Goal: Transaction & Acquisition: Book appointment/travel/reservation

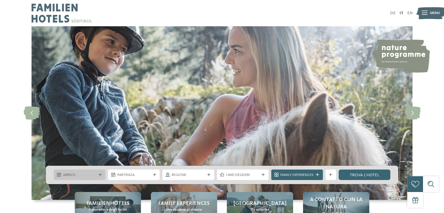
click at [98, 174] on div at bounding box center [99, 174] width 5 height 3
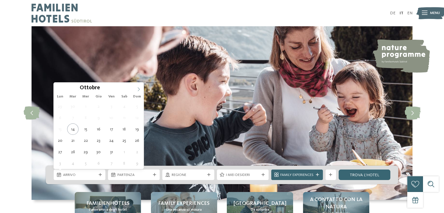
click at [139, 89] on icon at bounding box center [138, 89] width 4 height 4
type input "****"
click at [139, 89] on icon at bounding box center [138, 89] width 4 height 4
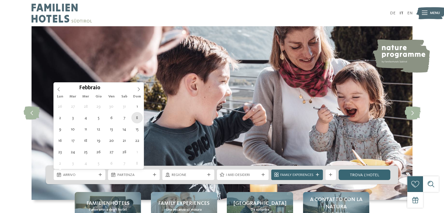
type div "08.02.2026"
type input "****"
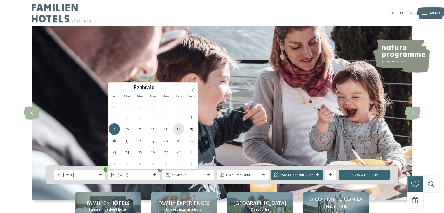
type div "14.02.2026"
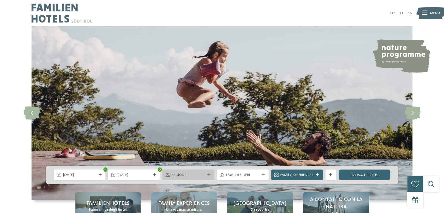
click at [187, 174] on span "Regione" at bounding box center [187, 174] width 33 height 5
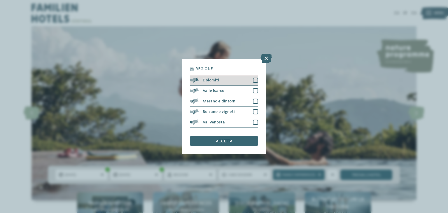
click at [256, 78] on div at bounding box center [255, 80] width 5 height 5
click at [256, 88] on div at bounding box center [255, 90] width 5 height 5
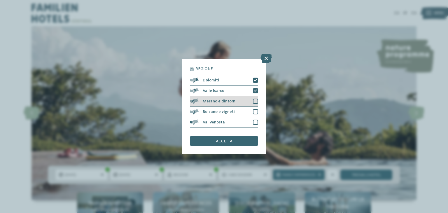
click at [255, 102] on div at bounding box center [255, 101] width 5 height 5
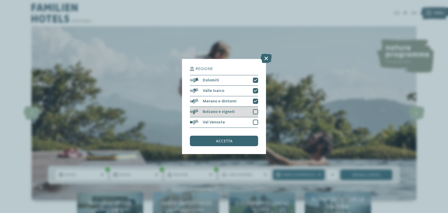
click at [253, 112] on div at bounding box center [255, 111] width 5 height 5
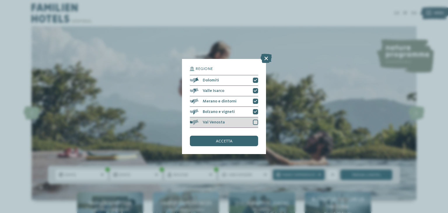
click at [252, 123] on div "Val Venosta" at bounding box center [224, 122] width 68 height 10
click at [246, 141] on div "accetta" at bounding box center [224, 141] width 68 height 10
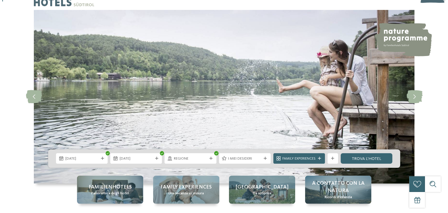
scroll to position [58, 0]
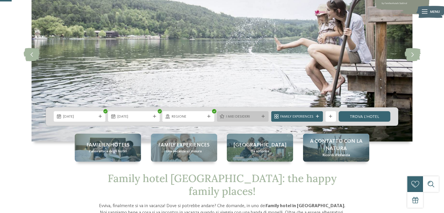
click at [261, 116] on icon at bounding box center [262, 116] width 3 height 3
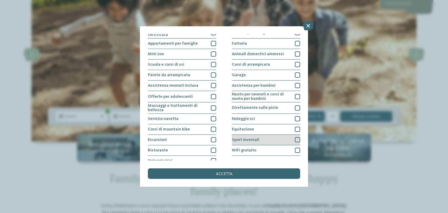
click at [295, 138] on div at bounding box center [297, 139] width 5 height 5
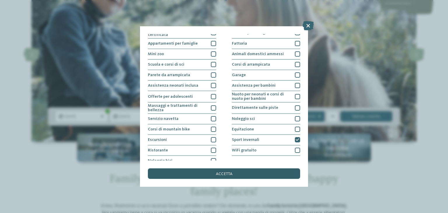
click at [257, 174] on div "accetta" at bounding box center [224, 173] width 152 height 10
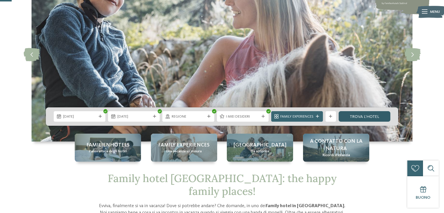
click at [371, 115] on link "trova l’hotel" at bounding box center [364, 116] width 52 height 10
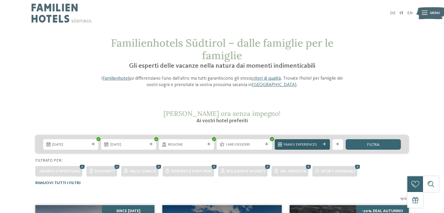
click at [324, 143] on icon at bounding box center [324, 144] width 3 height 3
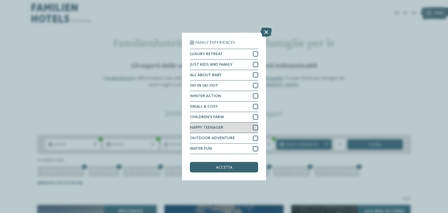
click at [254, 127] on div at bounding box center [255, 127] width 5 height 5
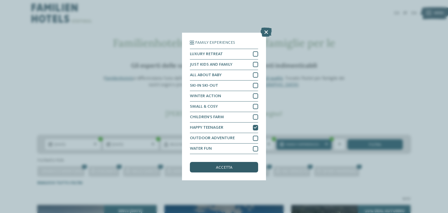
click at [225, 169] on span "accetta" at bounding box center [224, 167] width 17 height 4
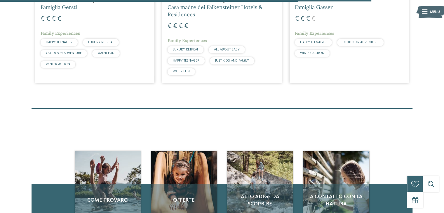
scroll to position [285, 0]
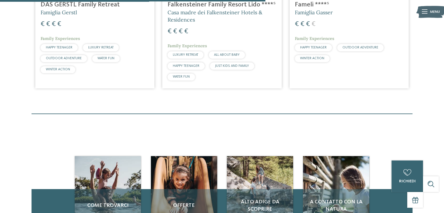
click at [320, 59] on span "WINTER ACTION" at bounding box center [312, 58] width 24 height 3
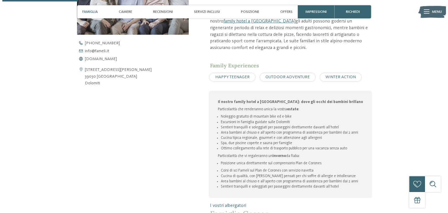
scroll to position [233, 0]
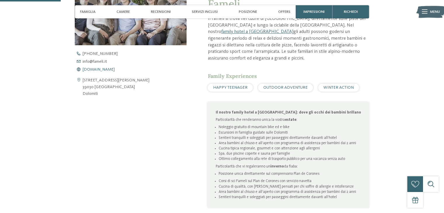
click at [96, 69] on span "www.fameli.it" at bounding box center [99, 69] width 32 height 4
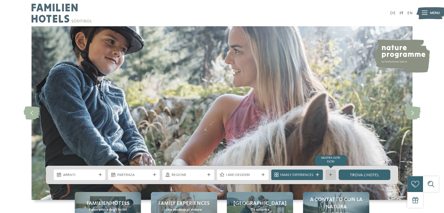
click at [325, 174] on div "mostra altri filtri" at bounding box center [330, 174] width 10 height 10
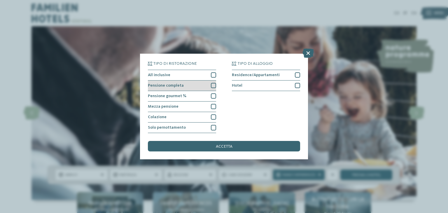
click at [212, 85] on div at bounding box center [213, 85] width 5 height 5
click at [213, 84] on icon at bounding box center [213, 85] width 3 height 3
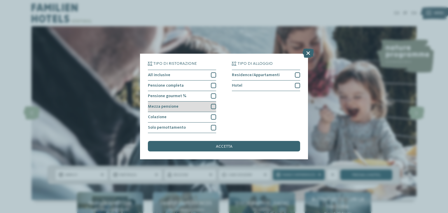
click at [214, 105] on div at bounding box center [213, 106] width 5 height 5
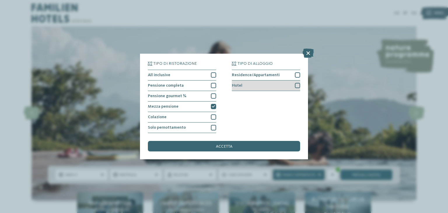
click at [299, 85] on div at bounding box center [297, 85] width 5 height 5
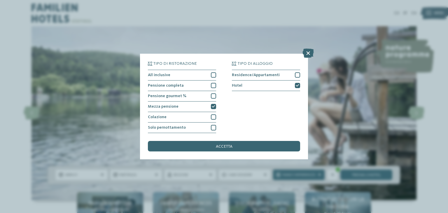
click at [249, 148] on div "accetta" at bounding box center [224, 146] width 152 height 10
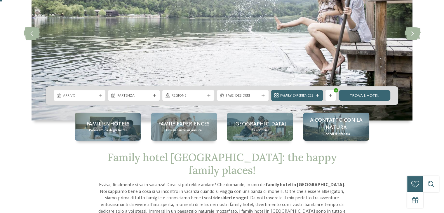
scroll to position [87, 0]
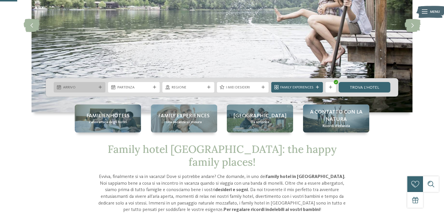
click at [84, 87] on span "Arrivo" at bounding box center [79, 87] width 33 height 5
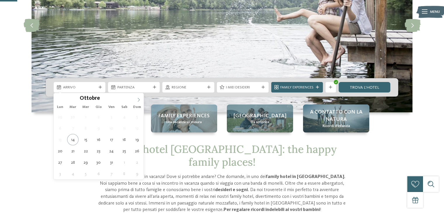
click at [137, 101] on icon at bounding box center [138, 100] width 4 height 4
click at [137, 100] on icon at bounding box center [138, 100] width 4 height 4
type input "****"
click at [137, 100] on icon at bounding box center [138, 100] width 4 height 4
click at [138, 99] on icon at bounding box center [138, 100] width 4 height 4
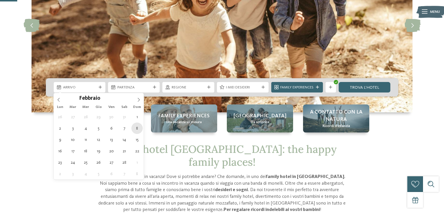
type div "[DATE]"
type input "****"
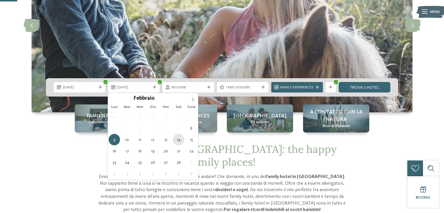
type div "[DATE]"
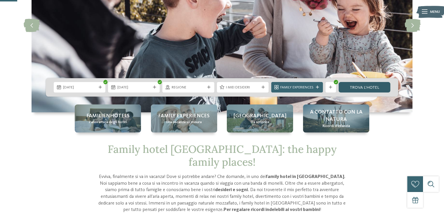
click at [375, 87] on link "trova l’hotel" at bounding box center [364, 87] width 52 height 10
